Goal: Task Accomplishment & Management: Use online tool/utility

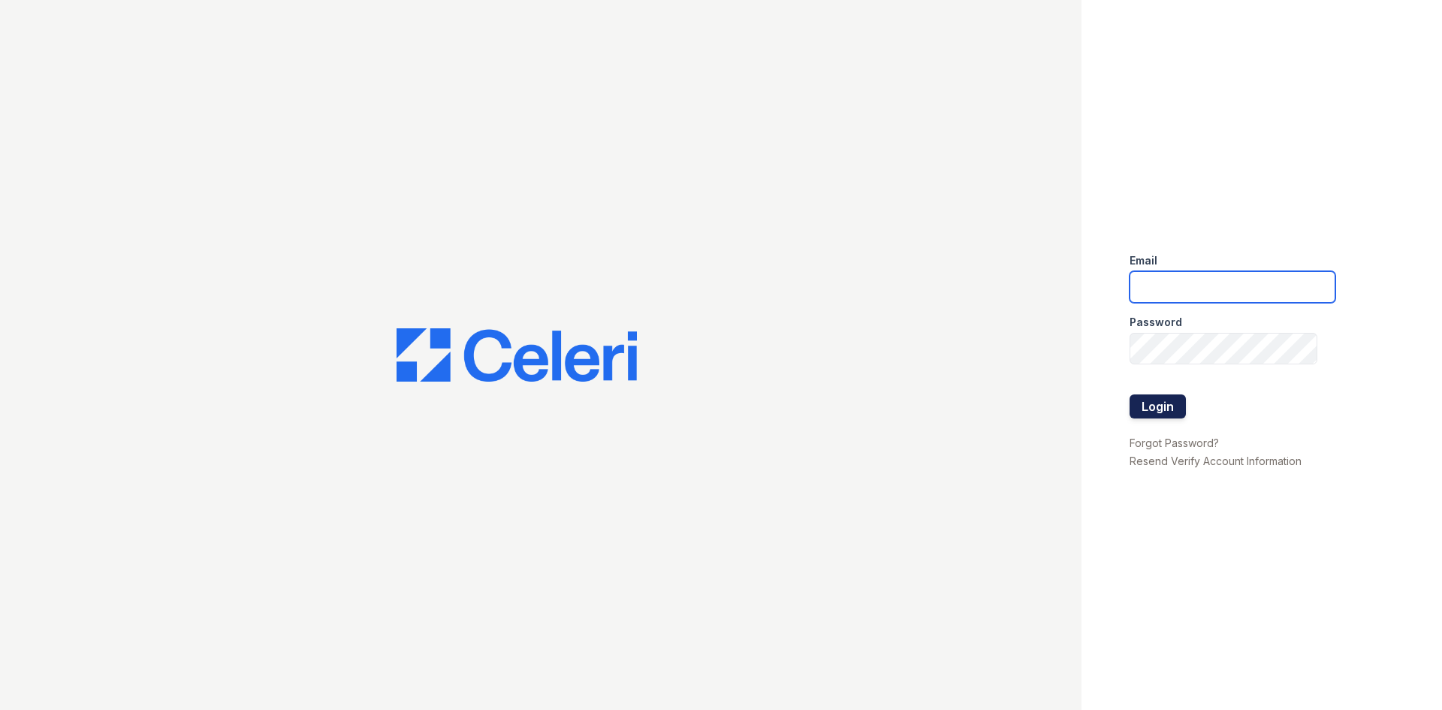
type input "renewonridgewoodtemp@trinity-pm.com"
click at [1147, 409] on button "Login" at bounding box center [1158, 406] width 56 height 24
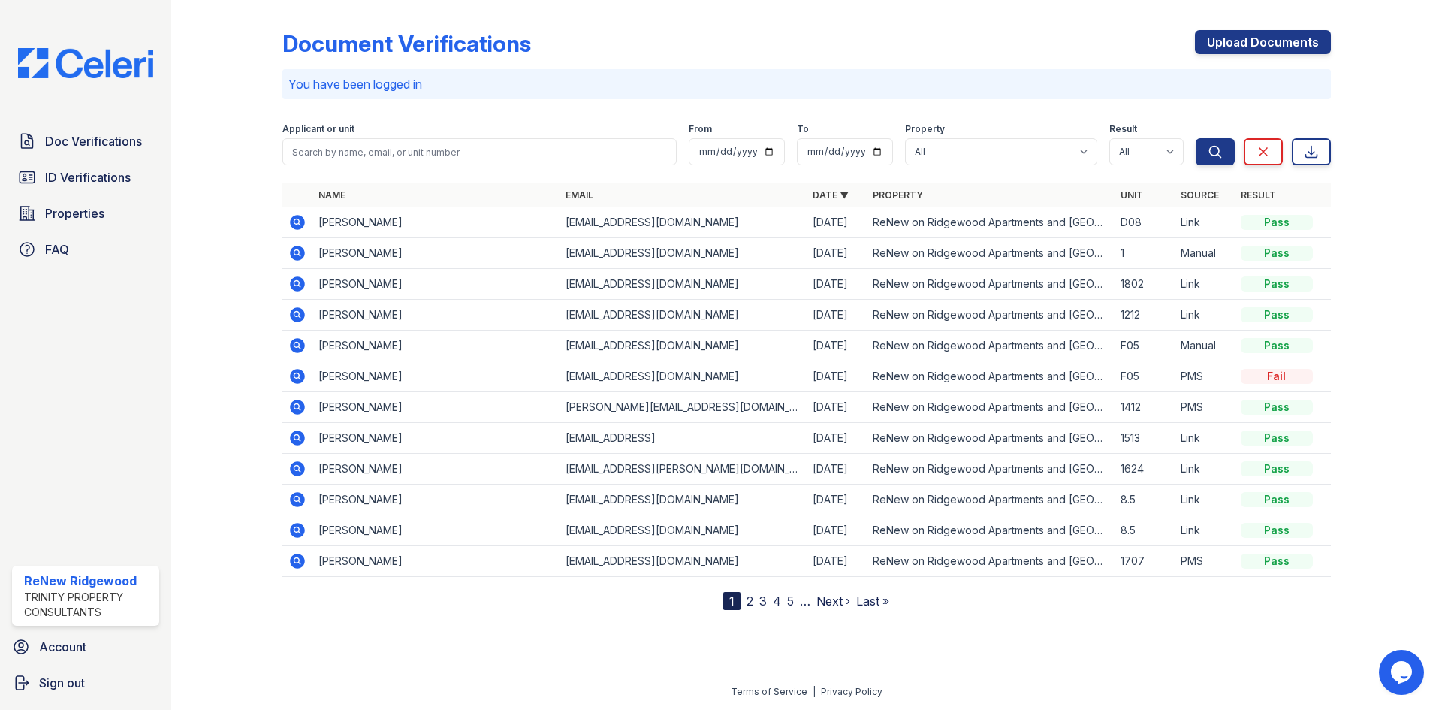
click at [302, 258] on icon at bounding box center [297, 253] width 15 height 15
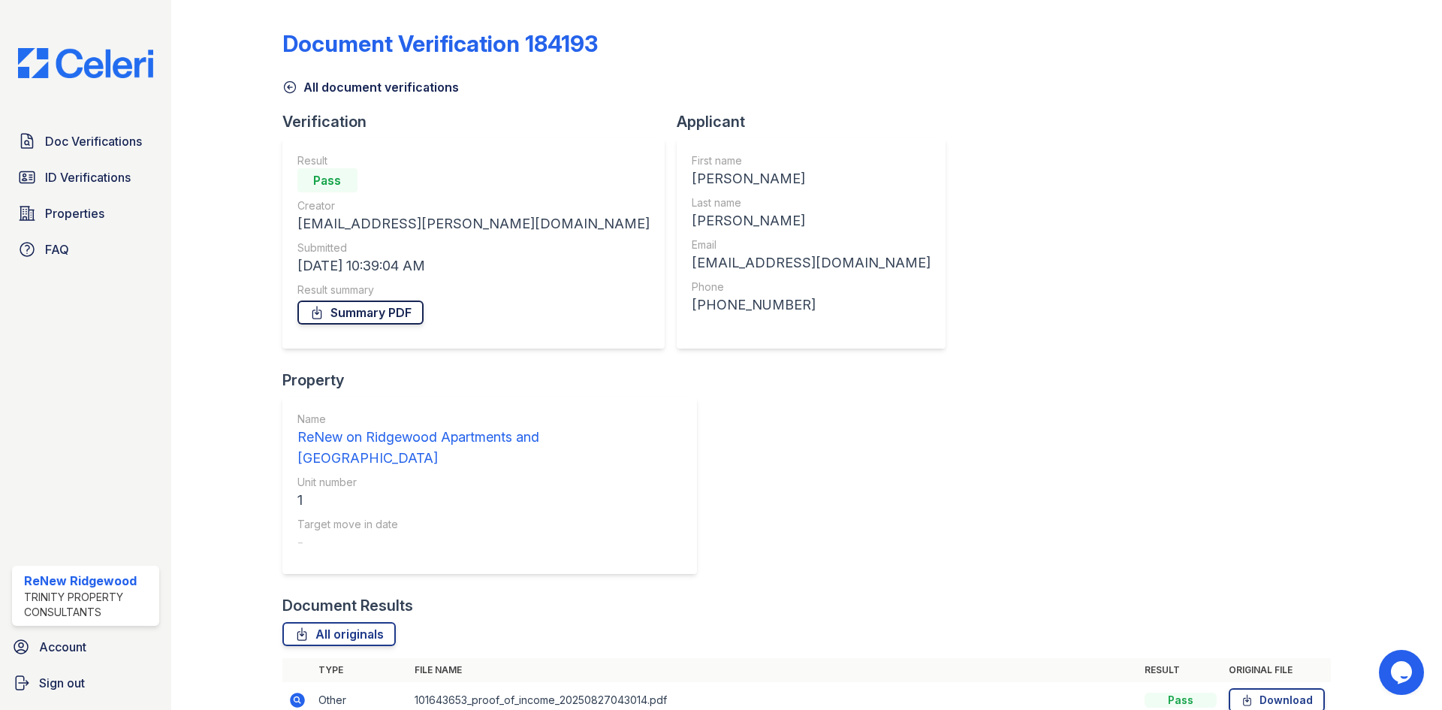
click at [389, 313] on link "Summary PDF" at bounding box center [360, 312] width 126 height 24
click at [692, 170] on div "[PERSON_NAME]" at bounding box center [811, 178] width 239 height 21
click at [692, 177] on div "Cecilia" at bounding box center [811, 178] width 239 height 21
copy div "Cecilia"
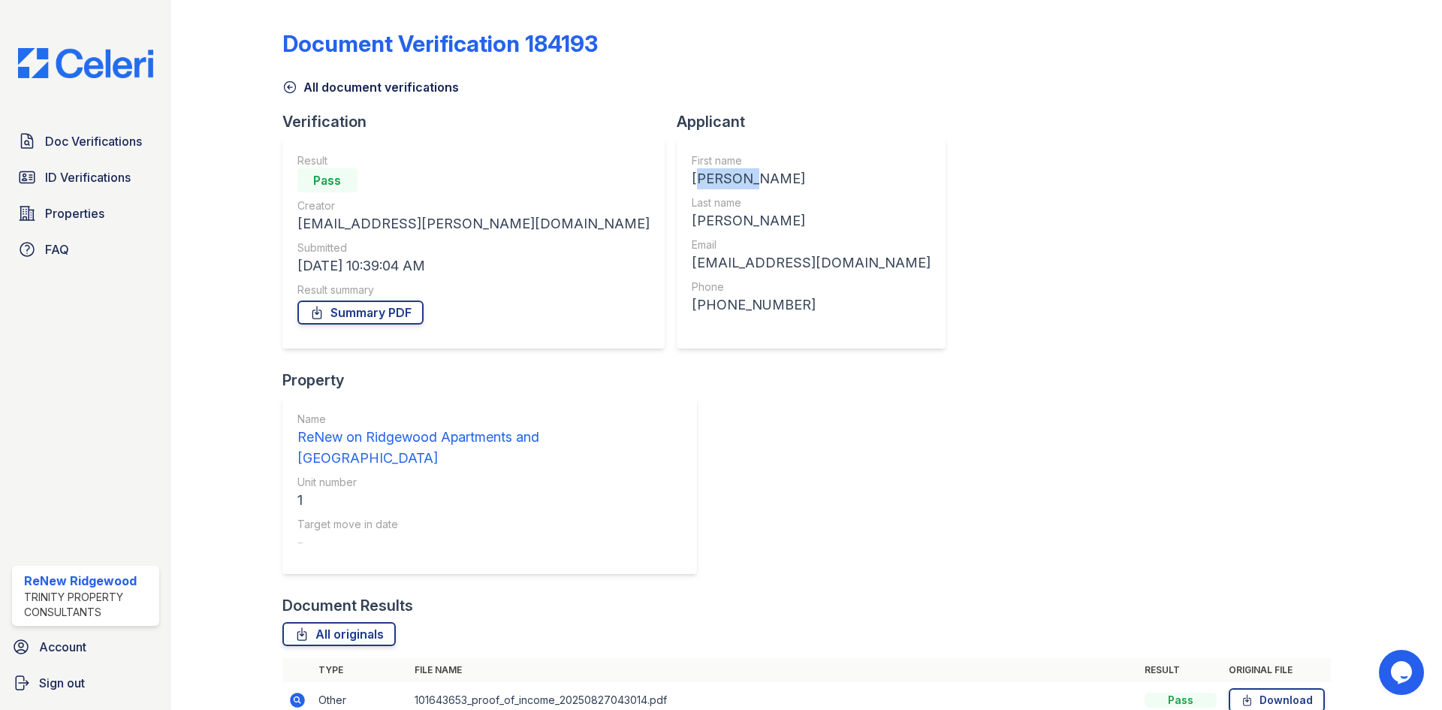
copy div "Cecilia"
click at [73, 173] on span "ID Verifications" at bounding box center [88, 177] width 86 height 18
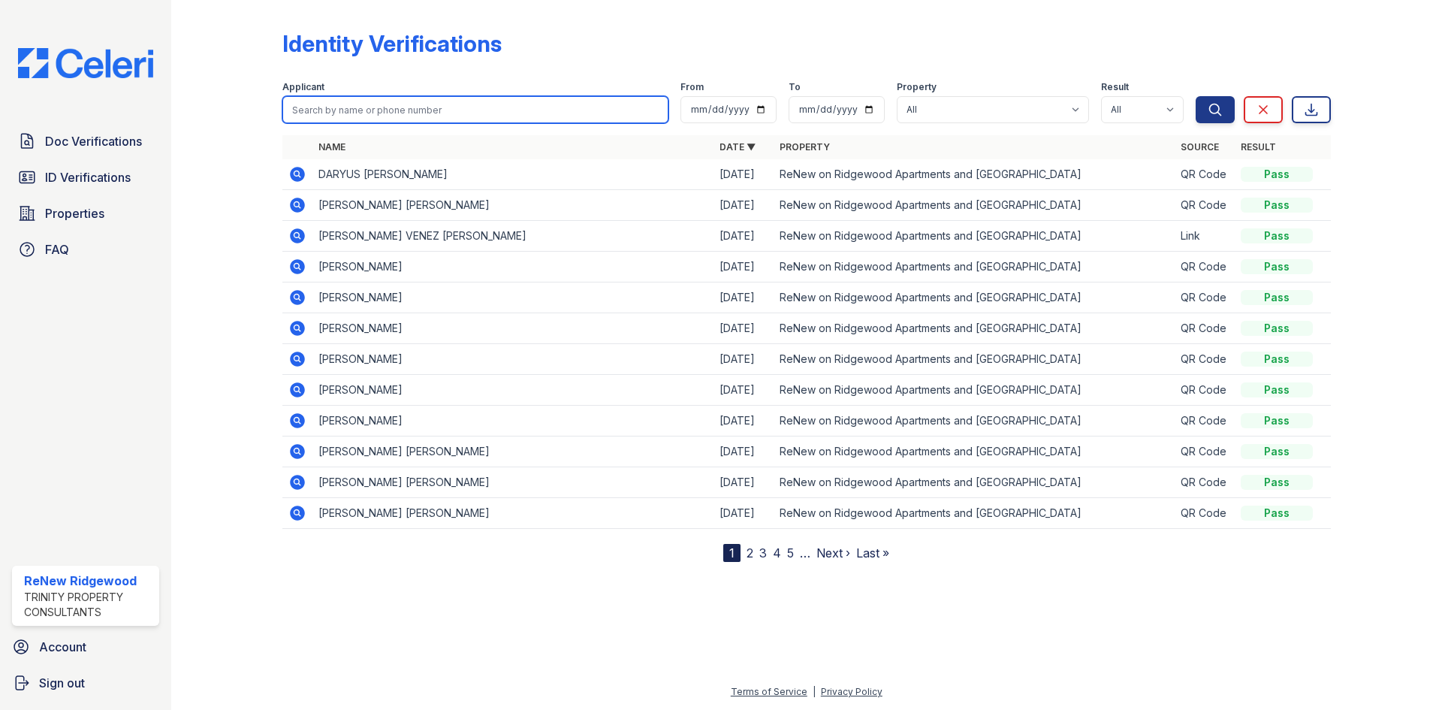
click at [435, 106] on input "search" at bounding box center [475, 109] width 386 height 27
paste input "Cecilia"
type input "Cecilia"
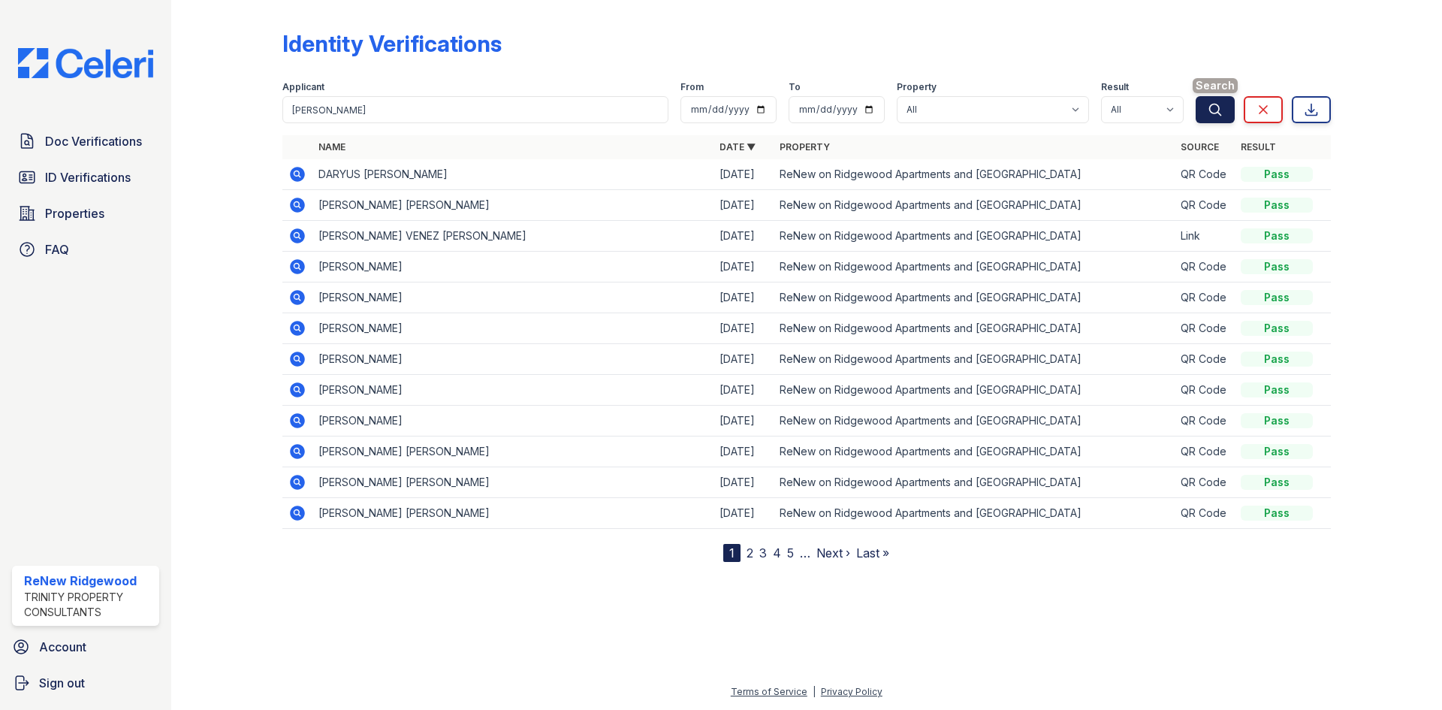
click at [1208, 114] on icon "submit" at bounding box center [1215, 109] width 15 height 15
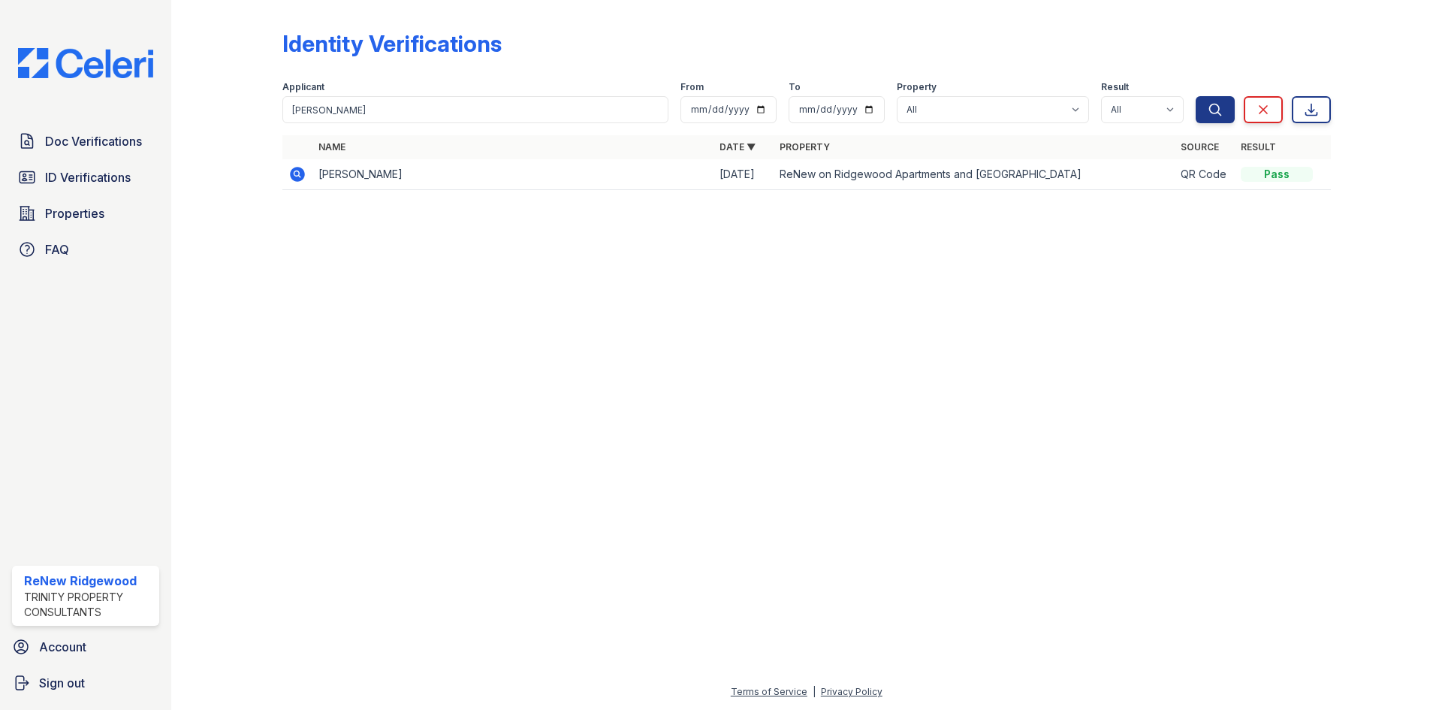
click at [303, 179] on icon at bounding box center [297, 174] width 18 height 18
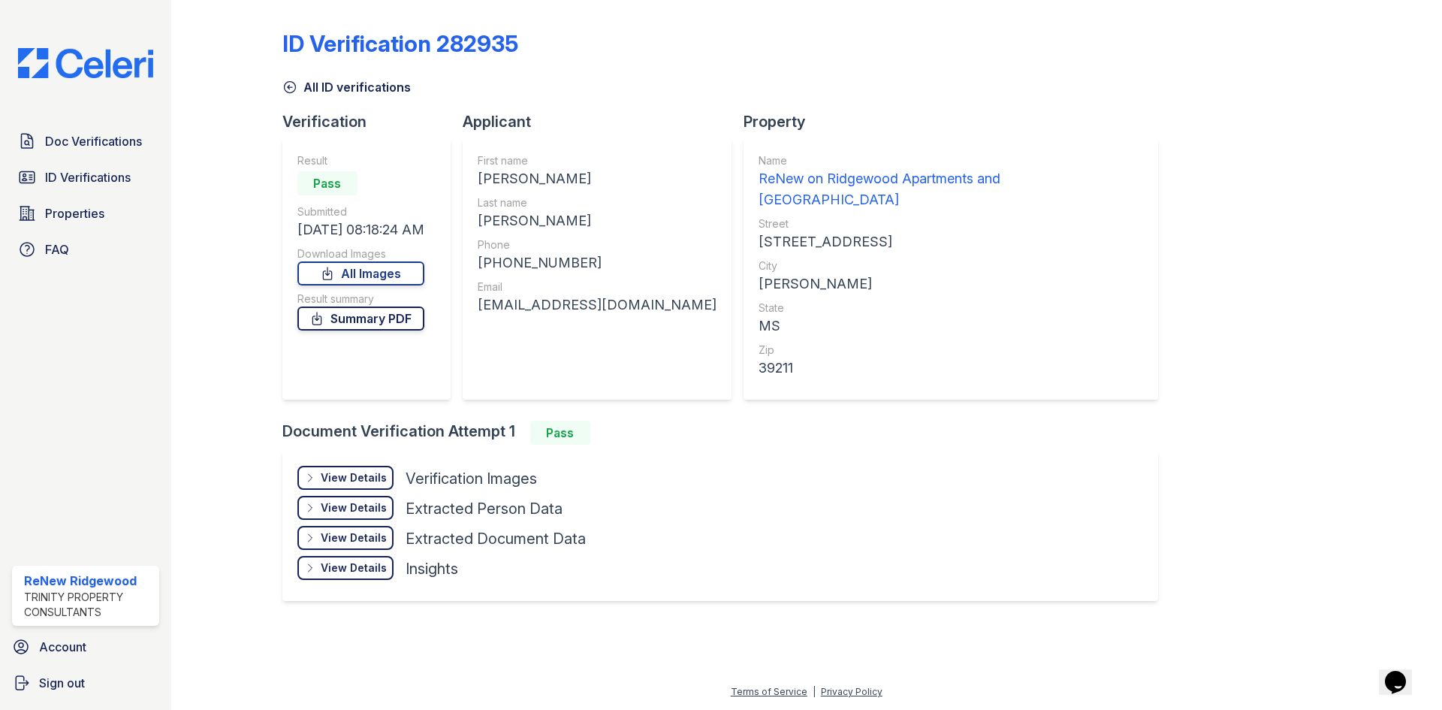
click at [407, 319] on link "Summary PDF" at bounding box center [360, 318] width 127 height 24
click at [113, 149] on span "Doc Verifications" at bounding box center [93, 141] width 97 height 18
